Goal: Check status: Check status

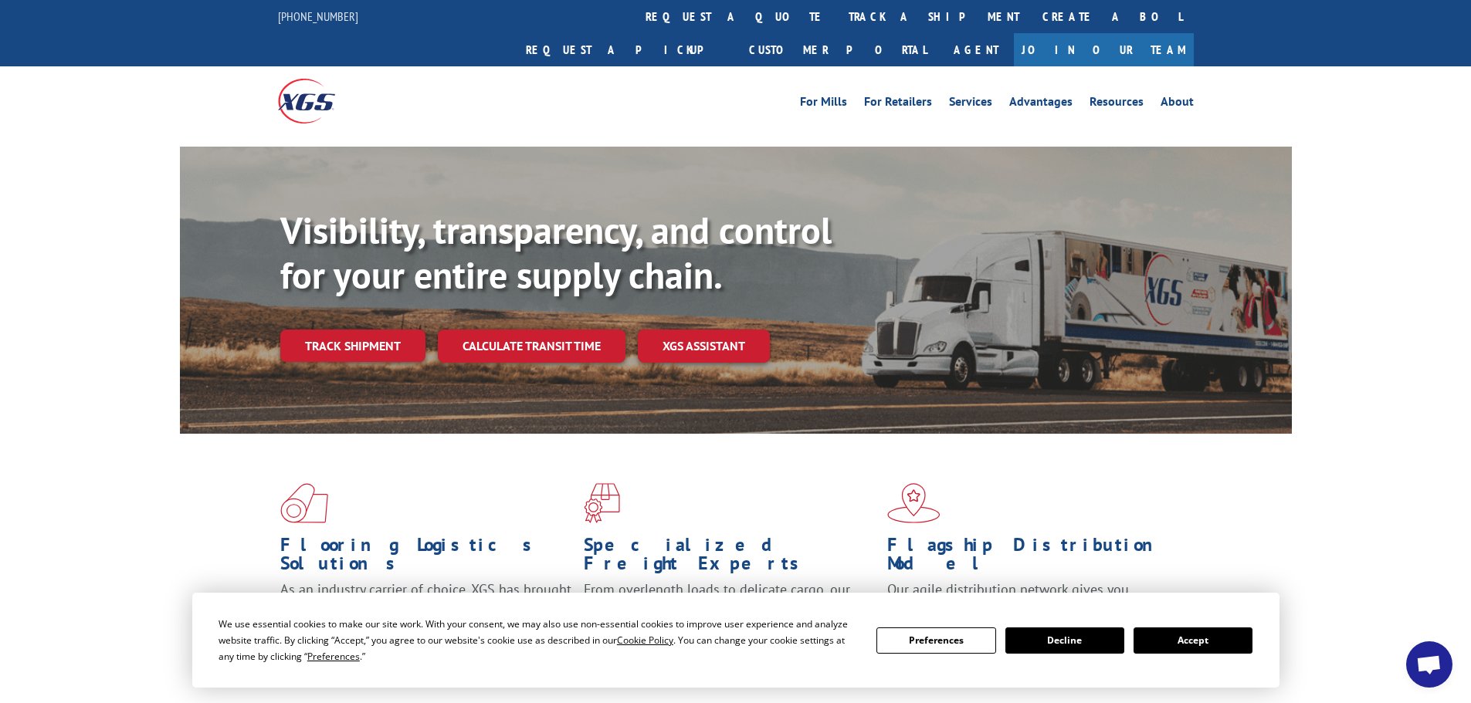
drag, startPoint x: 0, startPoint y: 0, endPoint x: 330, endPoint y: 330, distance: 466.3
click at [330, 330] on div "Visibility, transparency, and control for your entire supply chain. Track shipm…" at bounding box center [785, 315] width 1011 height 215
click at [352, 330] on link "Track shipment" at bounding box center [352, 346] width 145 height 32
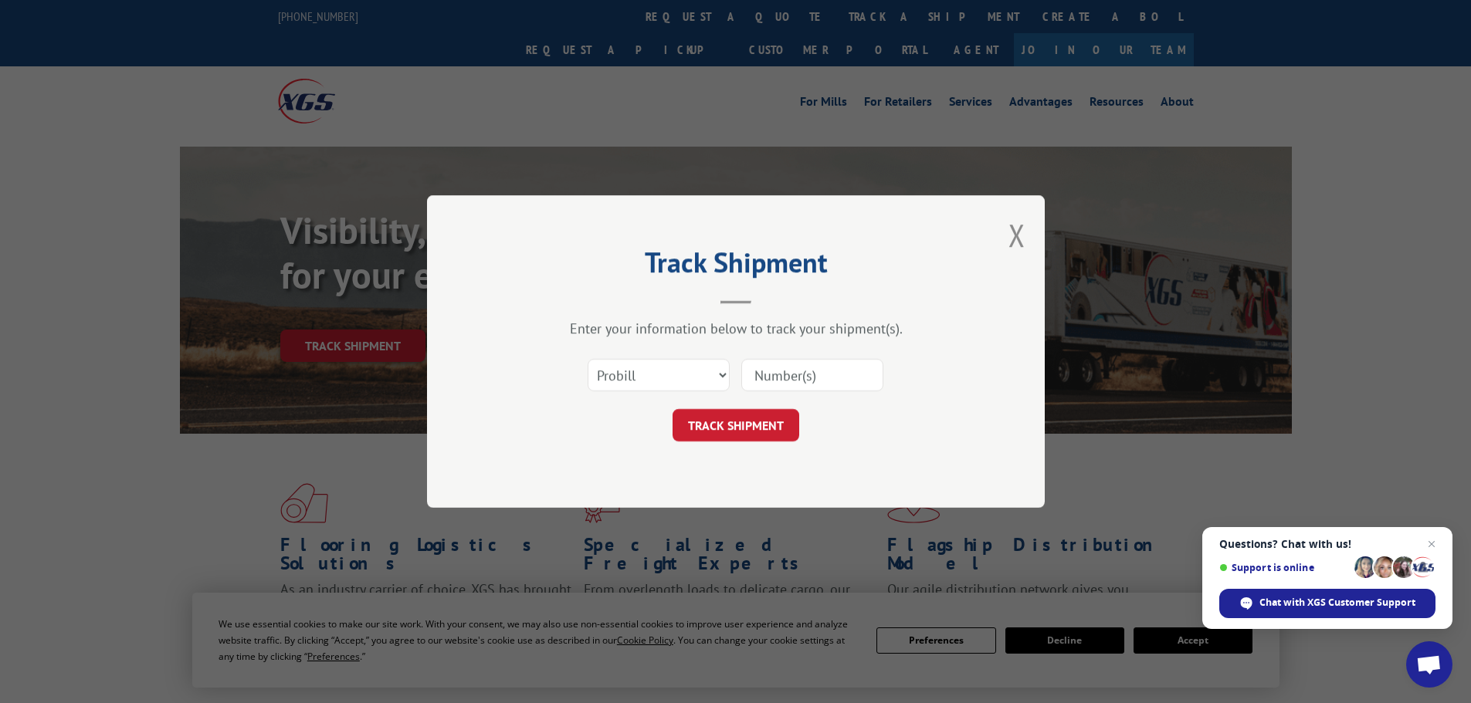
click at [809, 377] on input at bounding box center [812, 375] width 142 height 32
paste input "17001780"
type input "17001780"
click at [788, 419] on button "TRACK SHIPMENT" at bounding box center [736, 425] width 127 height 32
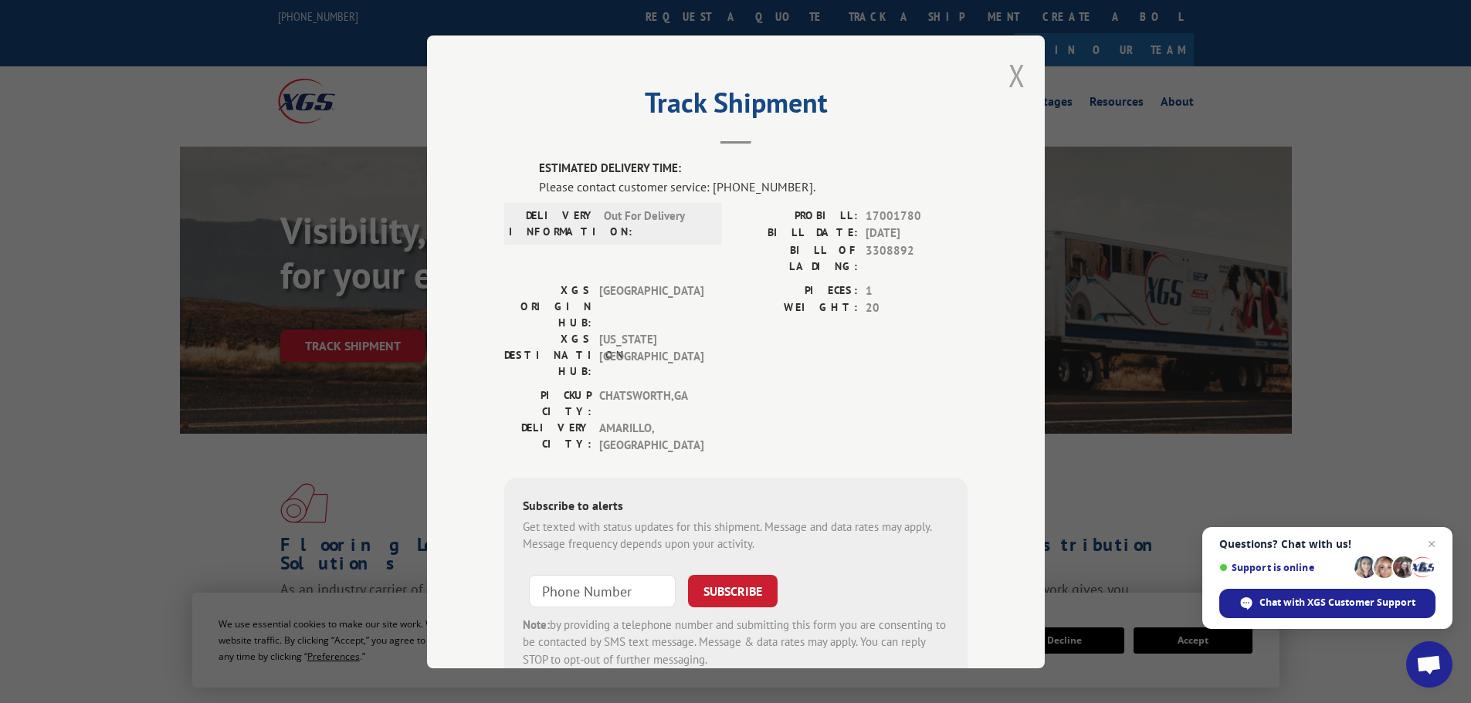
click at [1011, 76] on button "Close modal" at bounding box center [1016, 75] width 17 height 41
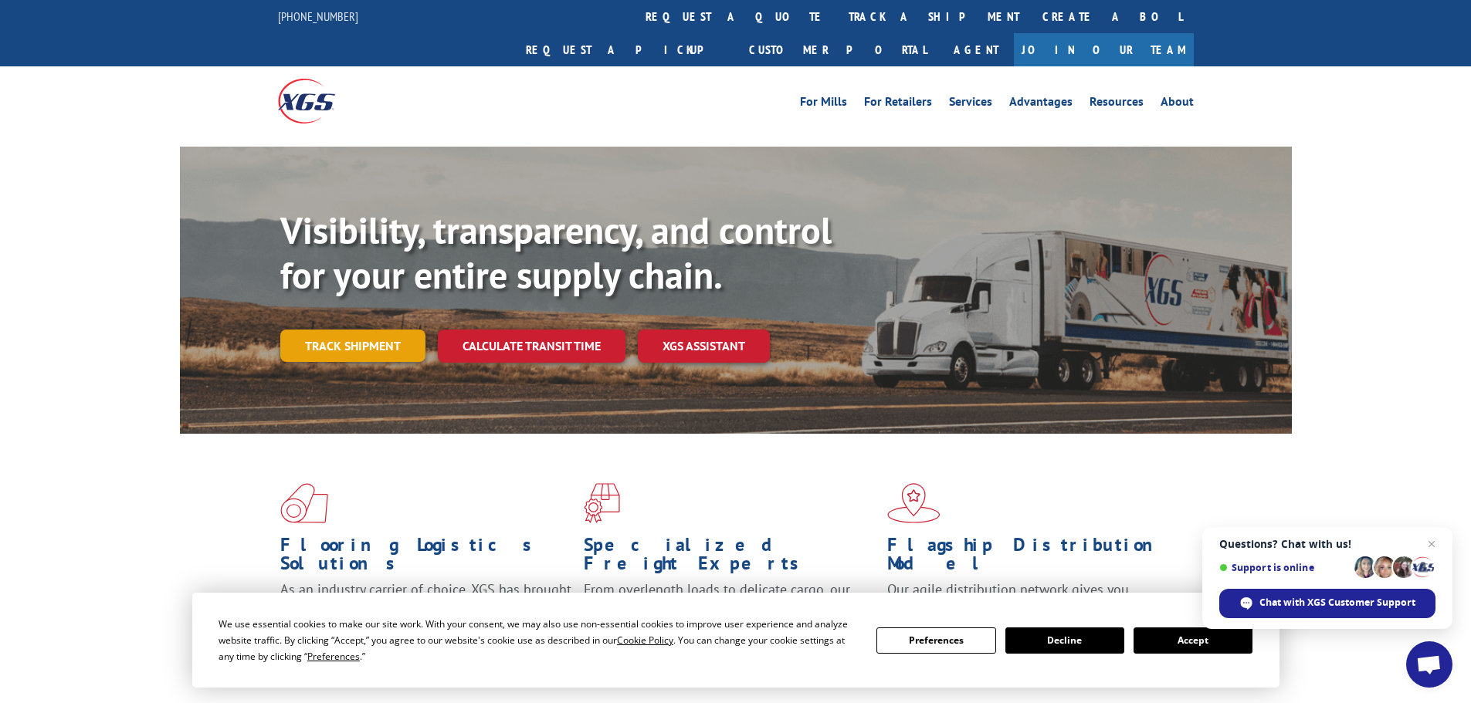
click at [388, 330] on link "Track shipment" at bounding box center [352, 346] width 145 height 32
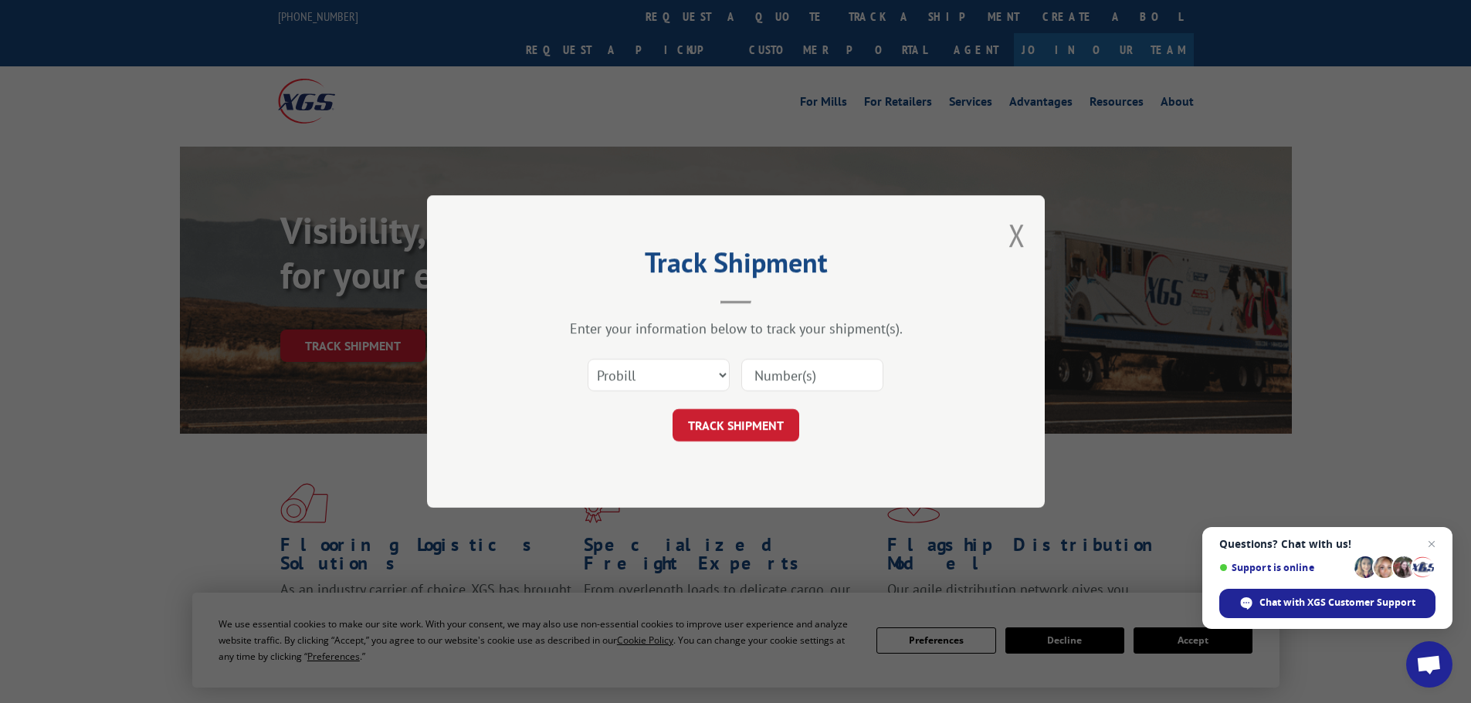
click at [847, 386] on input at bounding box center [812, 375] width 142 height 32
paste input "17001780"
type input "17001780"
click at [736, 418] on button "TRACK SHIPMENT" at bounding box center [736, 425] width 127 height 32
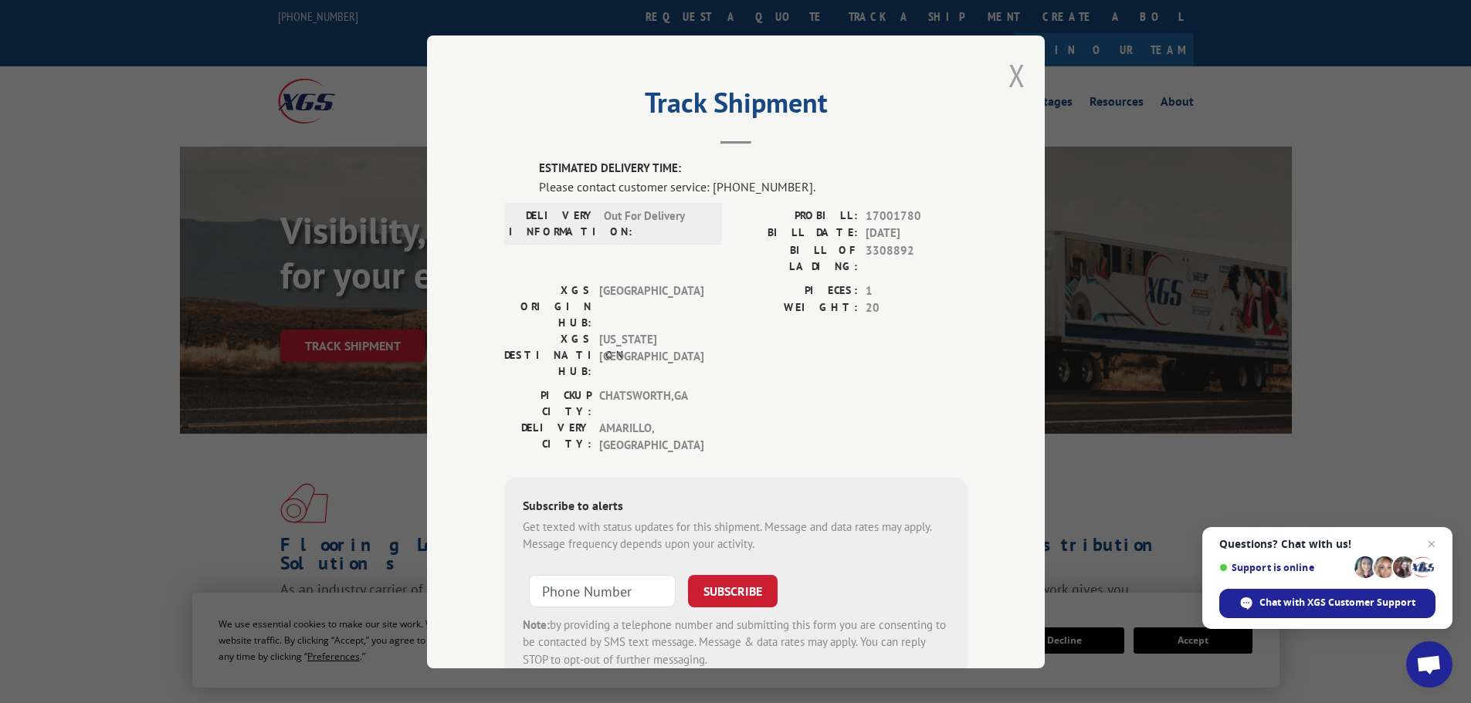
click at [1017, 69] on button "Close modal" at bounding box center [1016, 75] width 17 height 41
